Goal: Transaction & Acquisition: Book appointment/travel/reservation

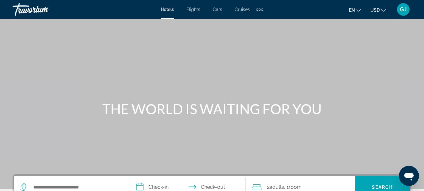
click at [197, 9] on span "Flights" at bounding box center [194, 9] width 14 height 5
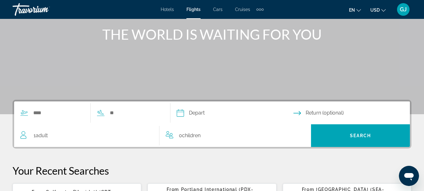
scroll to position [94, 0]
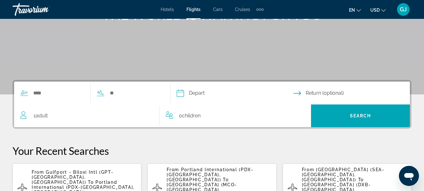
click at [56, 114] on div "1 Adult Adults" at bounding box center [89, 115] width 139 height 9
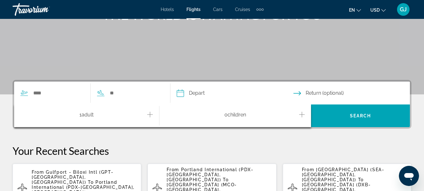
scroll to position [154, 0]
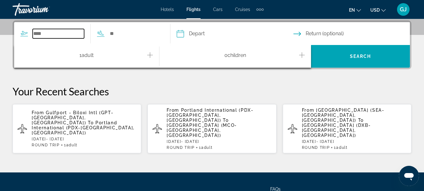
click at [37, 34] on input "Search widget" at bounding box center [59, 33] width 52 height 9
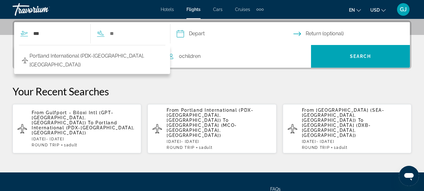
drag, startPoint x: 58, startPoint y: 54, endPoint x: 94, endPoint y: 53, distance: 35.5
click at [61, 55] on span "Portland International (PDX-[GEOGRAPHIC_DATA], [GEOGRAPHIC_DATA])" at bounding box center [96, 61] width 133 height 18
type input "**********"
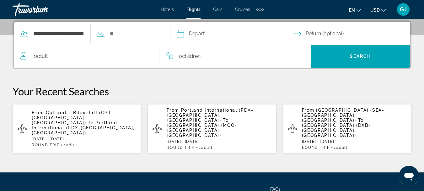
click at [202, 35] on input "Depart date" at bounding box center [234, 34] width 119 height 25
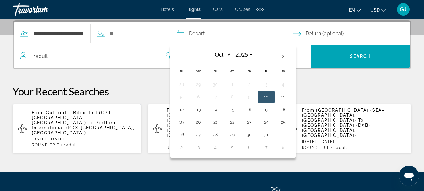
click at [105, 36] on icon "Search widget" at bounding box center [101, 36] width 8 height 0
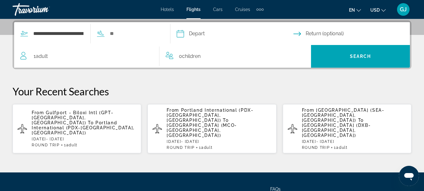
click at [115, 32] on div "Search widget" at bounding box center [126, 33] width 70 height 9
click at [118, 33] on input "Search widget" at bounding box center [135, 33] width 52 height 9
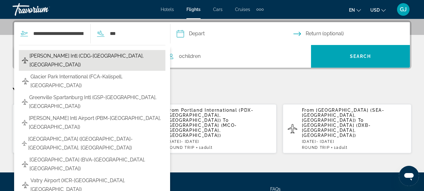
click at [110, 56] on span "[PERSON_NAME] Intl (CDG-[GEOGRAPHIC_DATA], [GEOGRAPHIC_DATA])" at bounding box center [96, 61] width 133 height 18
type input "**********"
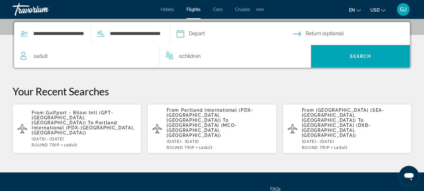
click at [200, 33] on input "Depart date" at bounding box center [234, 34] width 119 height 25
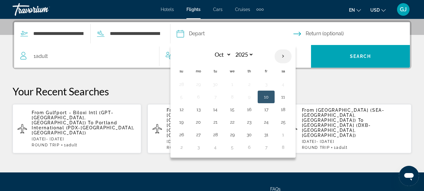
click at [292, 56] on th "Next month" at bounding box center [283, 56] width 17 height 14
select select "*"
select select "****"
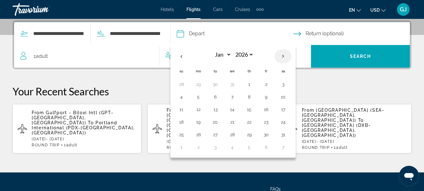
click at [292, 56] on th "Next month" at bounding box center [283, 56] width 17 height 14
select select "*"
click at [221, 96] on button "3" at bounding box center [216, 96] width 10 height 9
type input "**********"
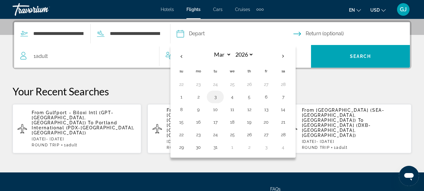
select select "*"
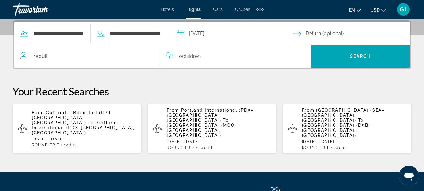
click at [311, 34] on input "Return date" at bounding box center [353, 34] width 119 height 25
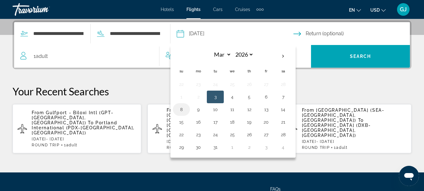
click at [187, 112] on button "8" at bounding box center [182, 109] width 10 height 9
type input "**********"
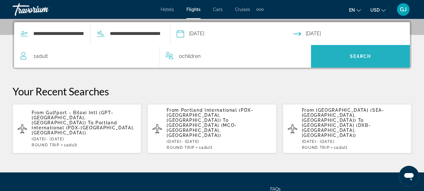
click at [362, 54] on span "Search" at bounding box center [360, 56] width 21 height 5
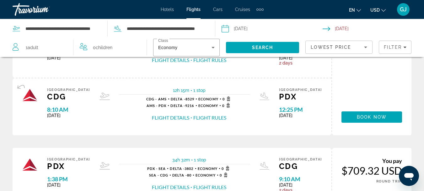
scroll to position [189, 0]
